Goal: Transaction & Acquisition: Purchase product/service

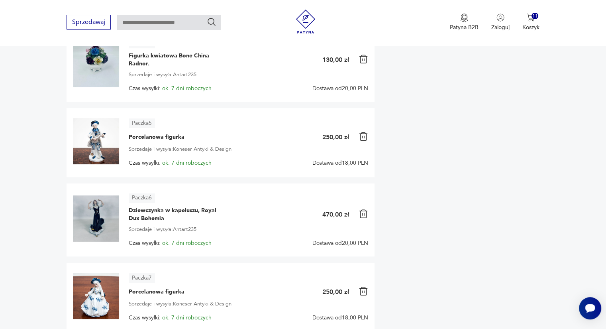
scroll to position [399, 0]
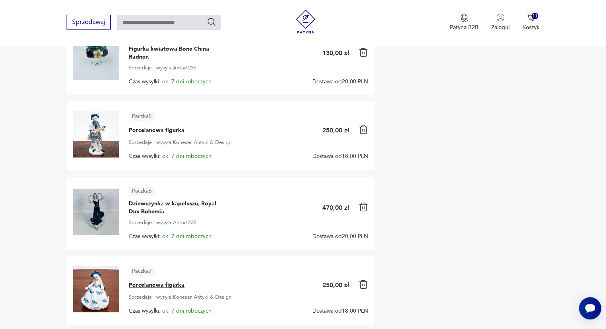
click at [156, 285] on span "Porcelanowa figurka" at bounding box center [157, 285] width 56 height 8
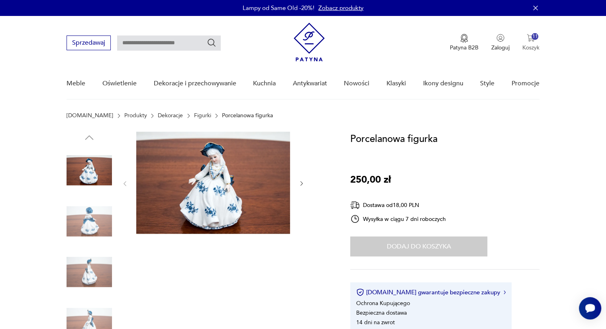
click at [533, 35] on div "11" at bounding box center [534, 36] width 7 height 7
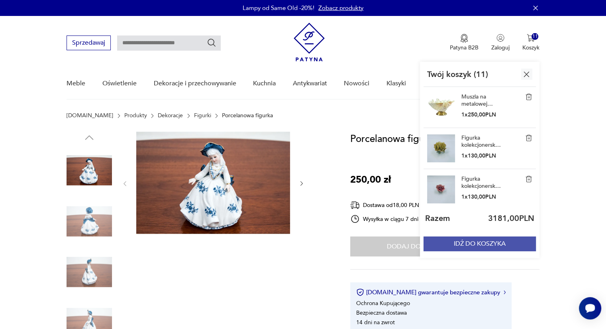
click at [464, 243] on button "IDŹ DO KOSZYKA" at bounding box center [479, 243] width 112 height 15
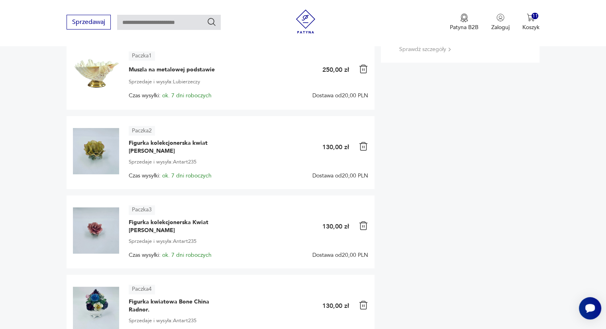
scroll to position [151, 0]
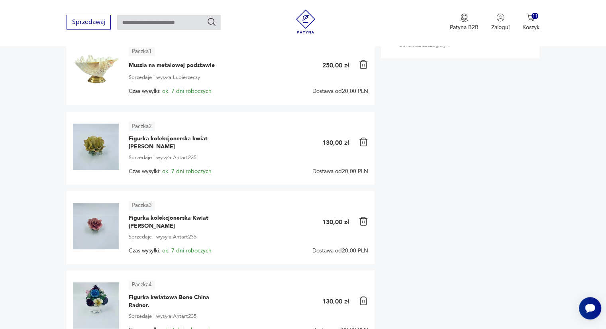
click at [135, 138] on span "Figurka kolekcjonerska kwiat Karl Ens" at bounding box center [179, 143] width 100 height 16
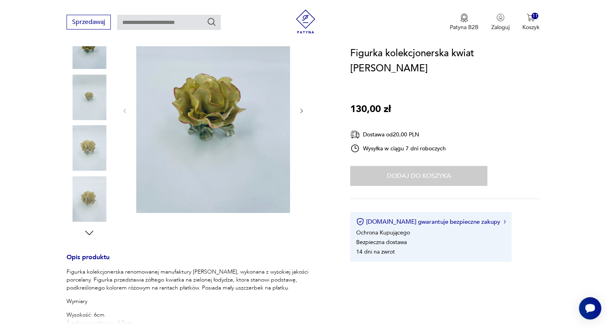
scroll to position [119, 0]
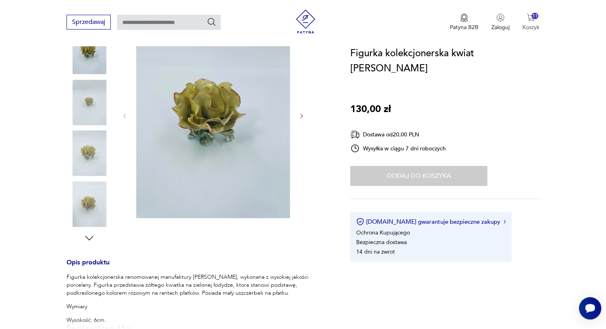
click at [531, 16] on div "11" at bounding box center [534, 16] width 7 height 7
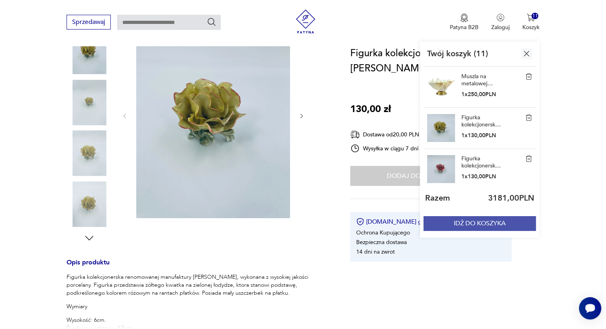
click at [452, 224] on button "IDŹ DO KOSZYKA" at bounding box center [479, 223] width 112 height 15
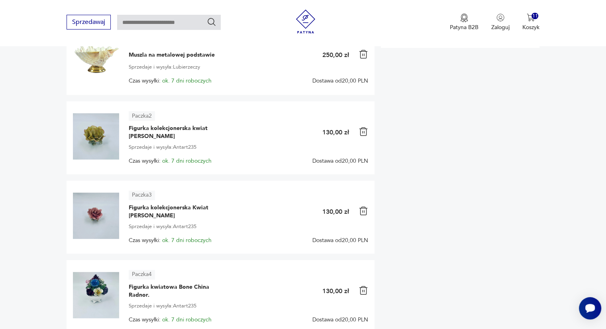
scroll to position [163, 0]
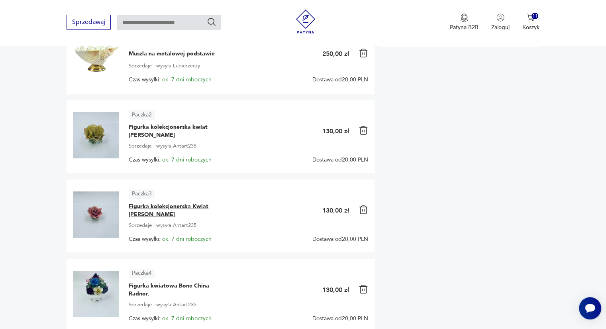
click at [136, 205] on span "Figurka kolekcjonerska Kwiat Karl Ens" at bounding box center [179, 210] width 100 height 16
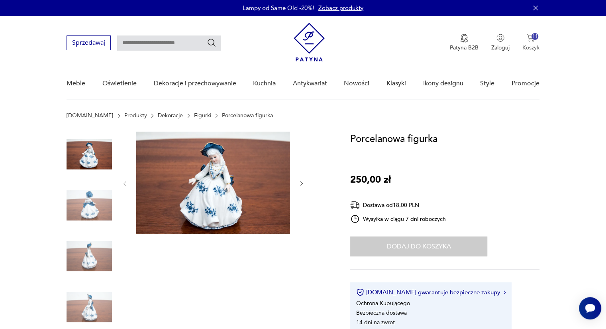
click at [529, 48] on p "Koszyk" at bounding box center [530, 48] width 17 height 8
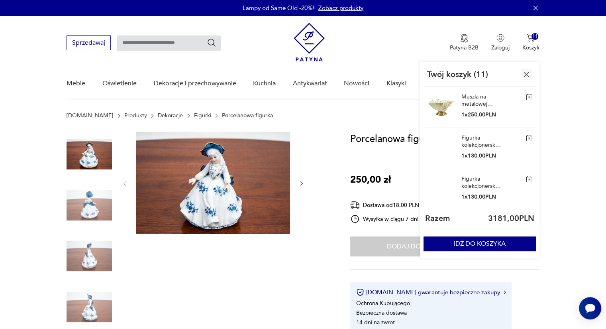
click at [243, 198] on img at bounding box center [213, 182] width 154 height 102
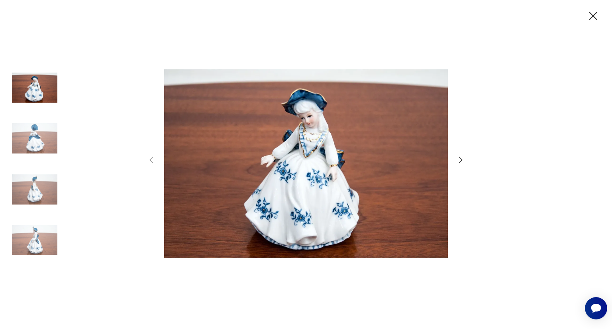
click at [460, 161] on icon "button" at bounding box center [461, 160] width 10 height 10
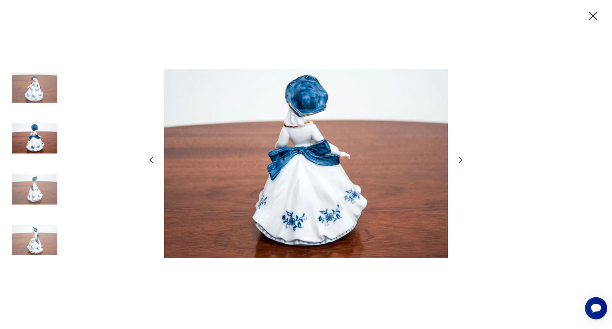
click at [458, 164] on icon "button" at bounding box center [461, 160] width 10 height 10
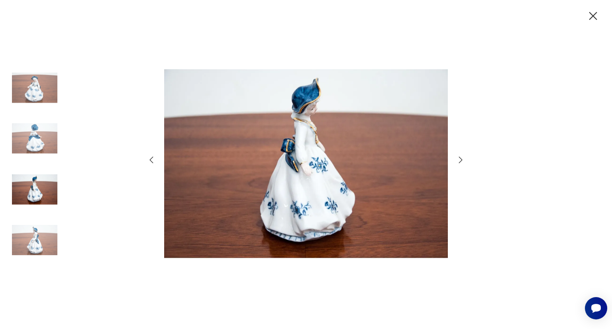
click at [451, 168] on div at bounding box center [306, 164] width 319 height 264
click at [462, 160] on icon "button" at bounding box center [461, 160] width 10 height 10
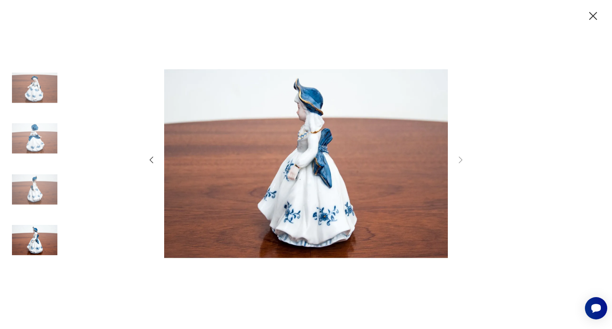
click at [590, 17] on icon "button" at bounding box center [593, 16] width 14 height 14
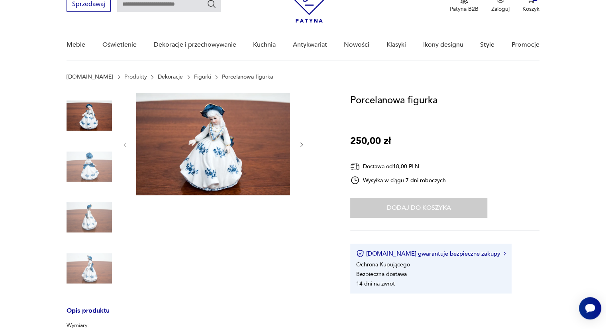
scroll to position [28, 0]
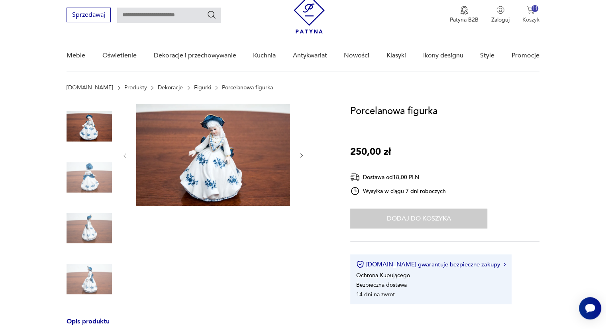
click at [531, 10] on img "button" at bounding box center [531, 10] width 8 height 8
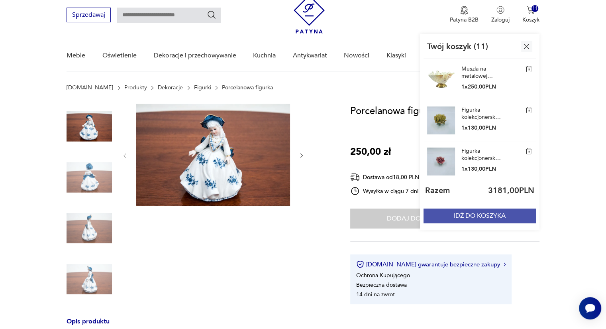
click at [462, 214] on button "IDŹ DO KOSZYKA" at bounding box center [479, 215] width 112 height 15
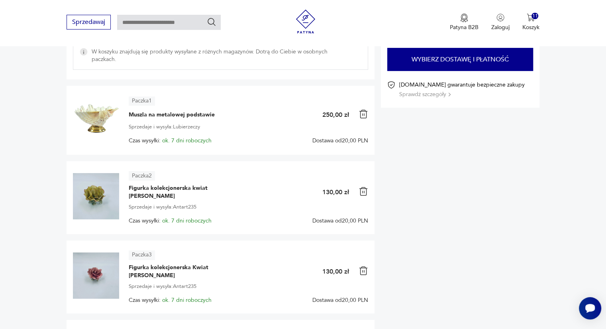
scroll to position [135, 0]
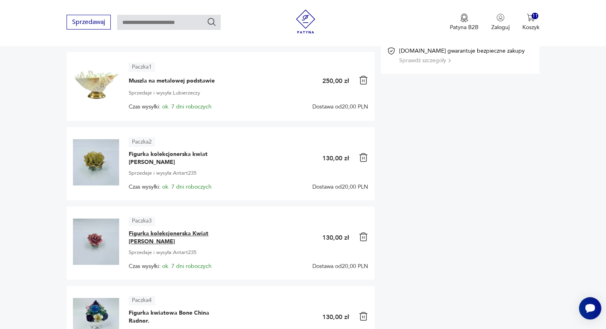
click at [142, 235] on span "Figurka kolekcjonerska Kwiat Karl Ens" at bounding box center [179, 237] width 100 height 16
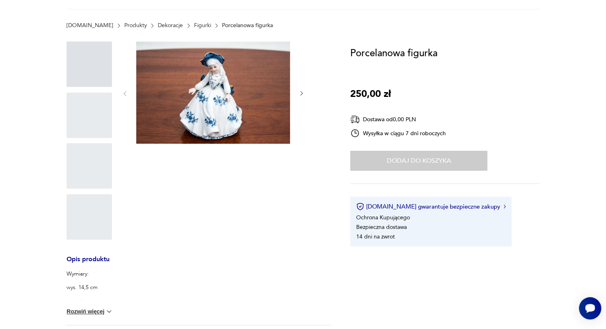
scroll to position [28, 0]
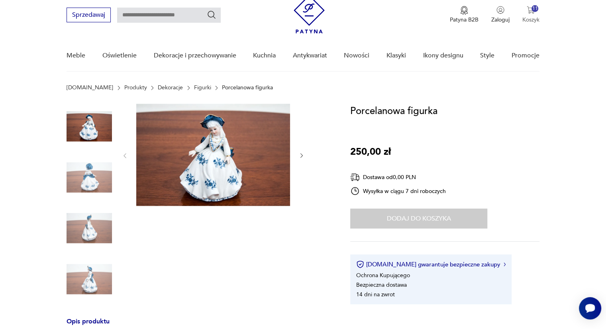
click at [530, 10] on img "button" at bounding box center [531, 10] width 8 height 8
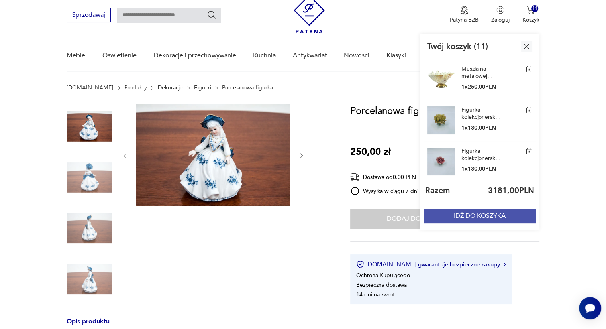
click at [474, 213] on button "IDŹ DO KOSZYKA" at bounding box center [479, 215] width 112 height 15
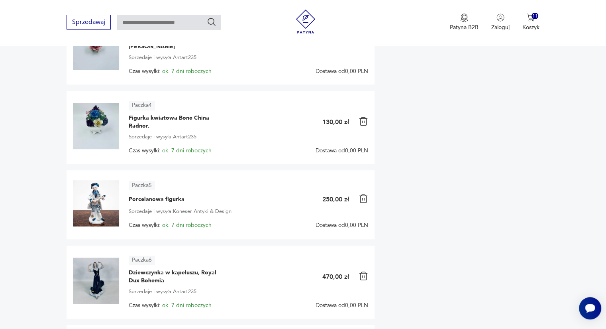
scroll to position [331, 0]
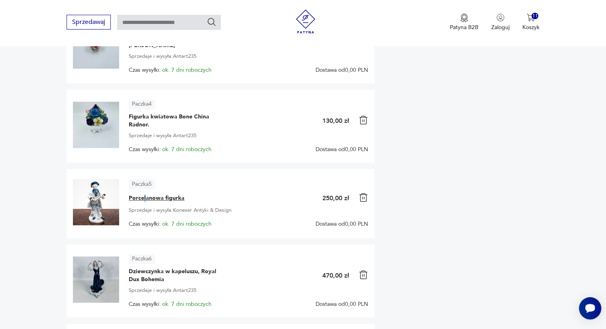
drag, startPoint x: 156, startPoint y: 194, endPoint x: 144, endPoint y: 196, distance: 11.7
click at [144, 196] on span "Porcelanowa figurka" at bounding box center [157, 198] width 56 height 8
drag, startPoint x: 144, startPoint y: 196, endPoint x: 132, endPoint y: 197, distance: 12.0
click at [132, 197] on span "Porcelanowa figurka" at bounding box center [157, 198] width 56 height 8
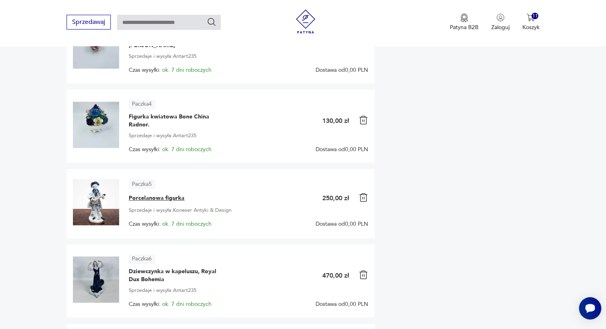
click at [132, 197] on span "Porcelanowa figurka" at bounding box center [157, 198] width 56 height 8
click at [168, 197] on span "Porcelanowa figurka" at bounding box center [157, 198] width 56 height 8
click at [169, 114] on span "Figurka kwiatowa Bone China Radnor." at bounding box center [179, 121] width 100 height 16
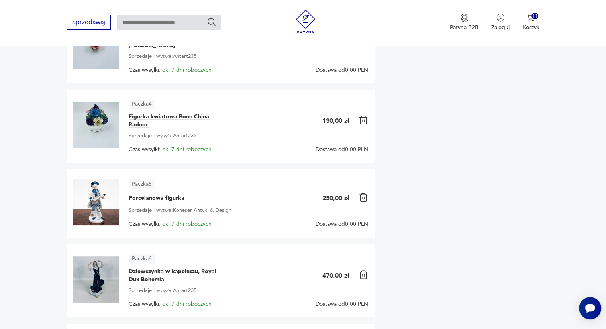
click at [169, 114] on span "Figurka kwiatowa Bone China Radnor." at bounding box center [179, 121] width 100 height 16
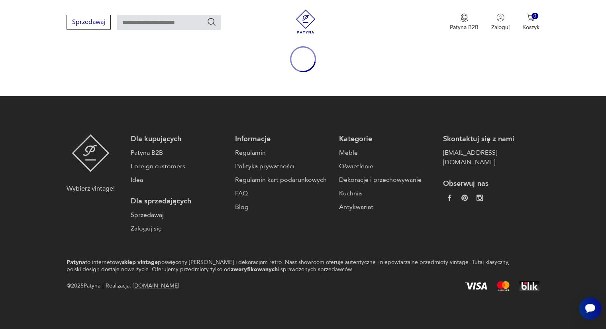
scroll to position [28, 0]
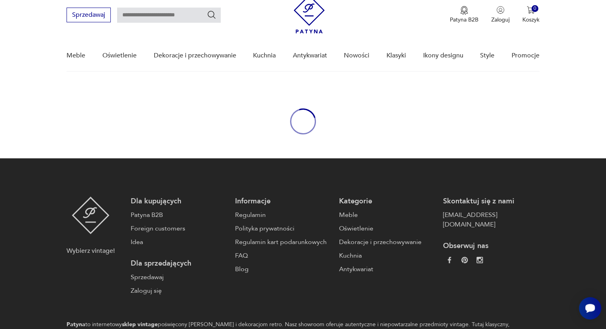
scroll to position [90, 0]
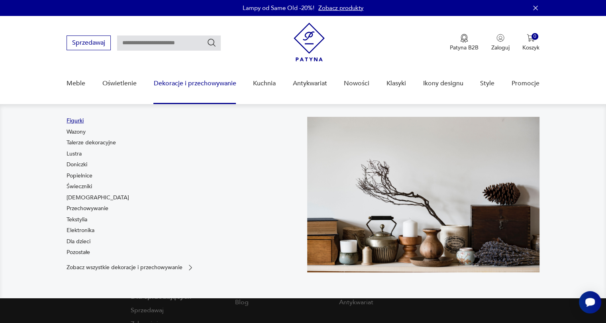
click at [77, 121] on link "Figurki" at bounding box center [75, 121] width 17 height 8
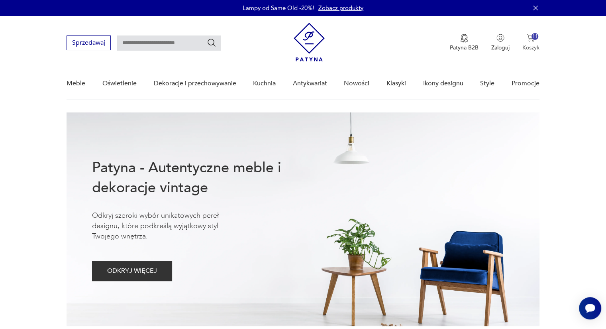
click at [531, 39] on img "button" at bounding box center [531, 38] width 8 height 8
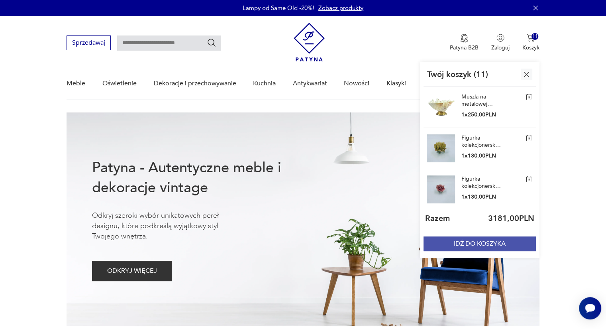
click at [464, 244] on button "IDŹ DO KOSZYKA" at bounding box center [479, 243] width 112 height 15
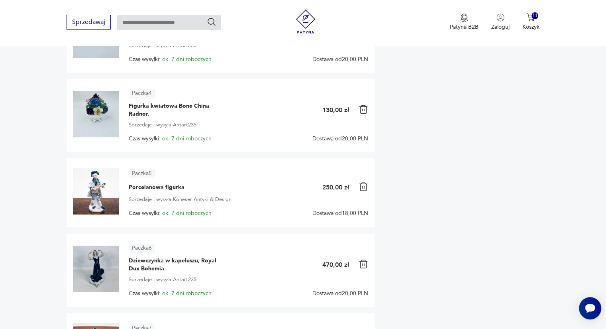
scroll to position [353, 0]
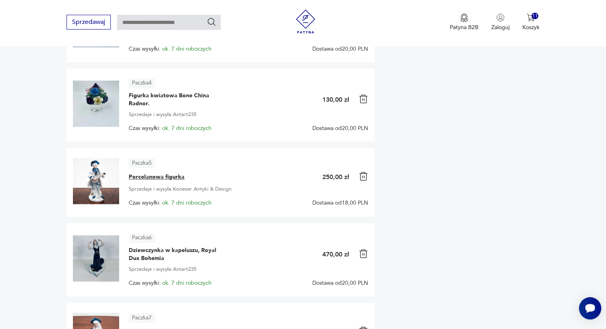
click at [142, 176] on span "Porcelanowa figurka" at bounding box center [157, 177] width 56 height 8
click at [100, 184] on img at bounding box center [96, 181] width 46 height 46
click at [143, 246] on span "Dziewczynka w kapeluszu, Royal Dux Bohemia" at bounding box center [179, 254] width 100 height 16
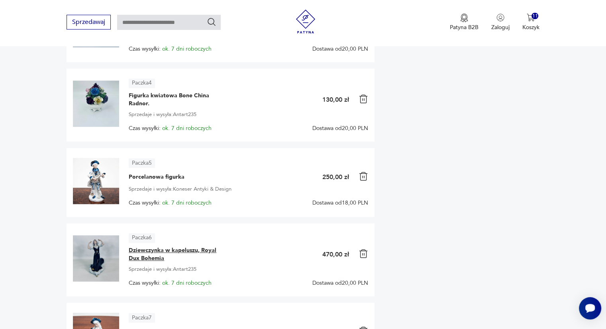
click at [143, 246] on span "Dziewczynka w kapeluszu, Royal Dux Bohemia" at bounding box center [179, 254] width 100 height 16
click at [138, 176] on span "Porcelanowa figurka" at bounding box center [157, 177] width 56 height 8
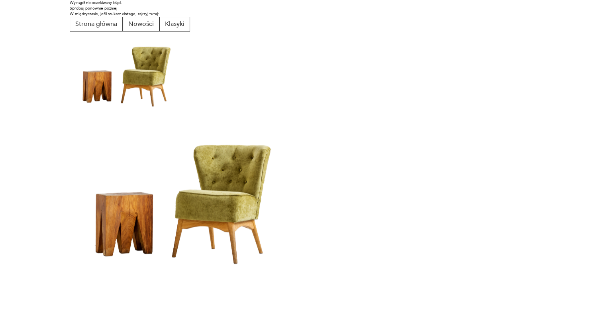
scroll to position [0, 0]
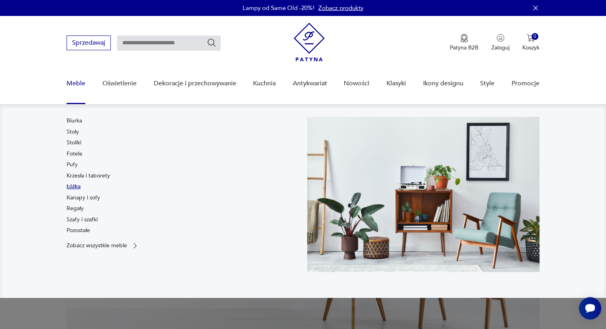
click at [69, 185] on link "Łóżka" at bounding box center [74, 186] width 14 height 8
click at [72, 184] on link "Łóżka" at bounding box center [74, 186] width 14 height 8
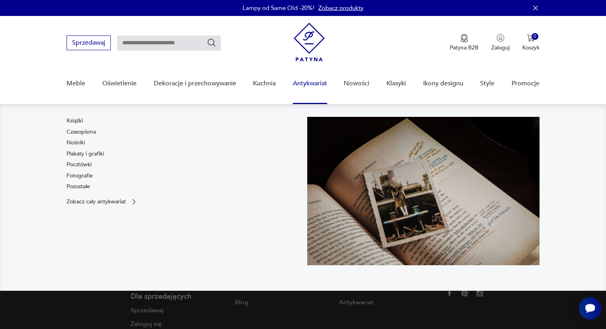
click at [310, 85] on link "Antykwariat" at bounding box center [310, 83] width 34 height 31
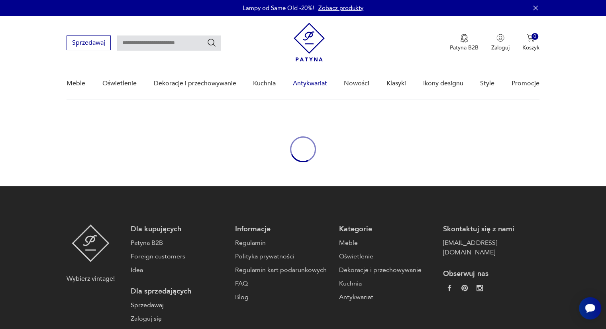
click at [310, 85] on link "Antykwariat" at bounding box center [310, 83] width 34 height 31
